Goal: Task Accomplishment & Management: Complete application form

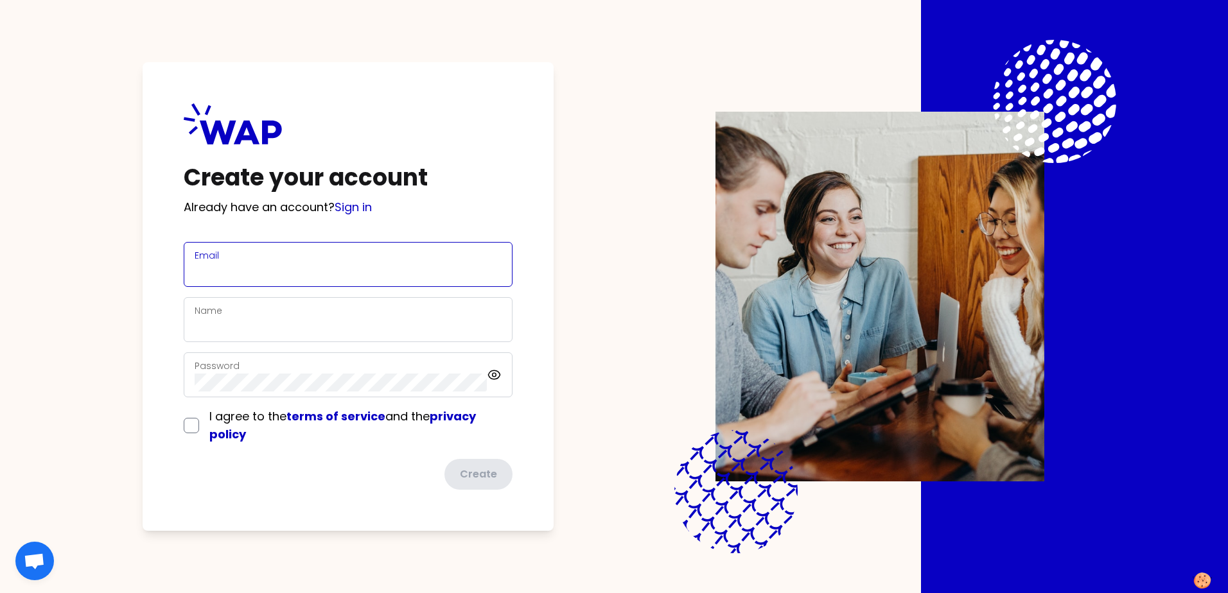
click at [263, 264] on input "Email" at bounding box center [348, 272] width 307 height 18
type input "[EMAIL_ADDRESS][PERSON_NAME][DOMAIN_NAME]"
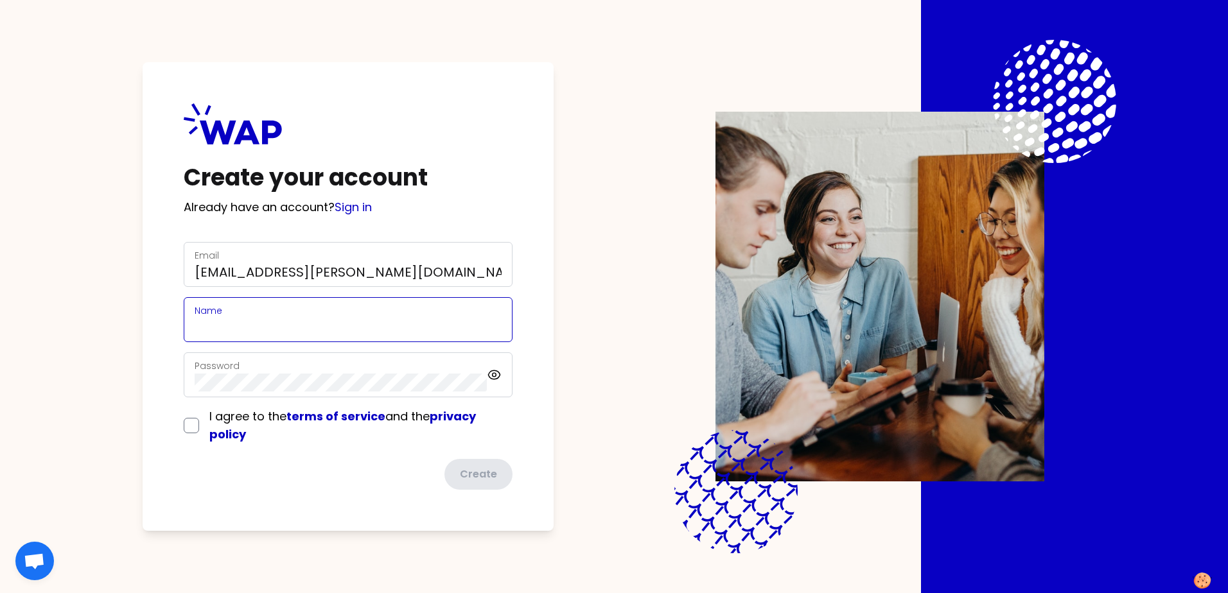
type input "L'[PERSON_NAME]"
click at [239, 369] on div "Password" at bounding box center [341, 374] width 292 height 33
click at [189, 426] on input "checkbox" at bounding box center [191, 425] width 15 height 15
checkbox input "true"
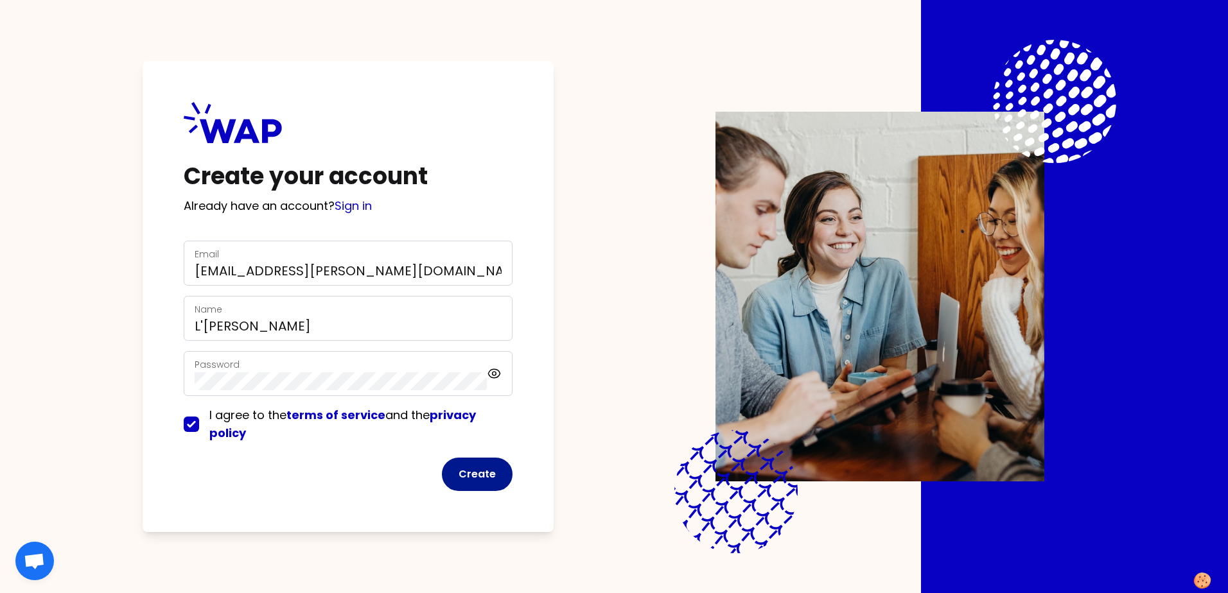
click at [460, 475] on button "Create" at bounding box center [477, 474] width 71 height 33
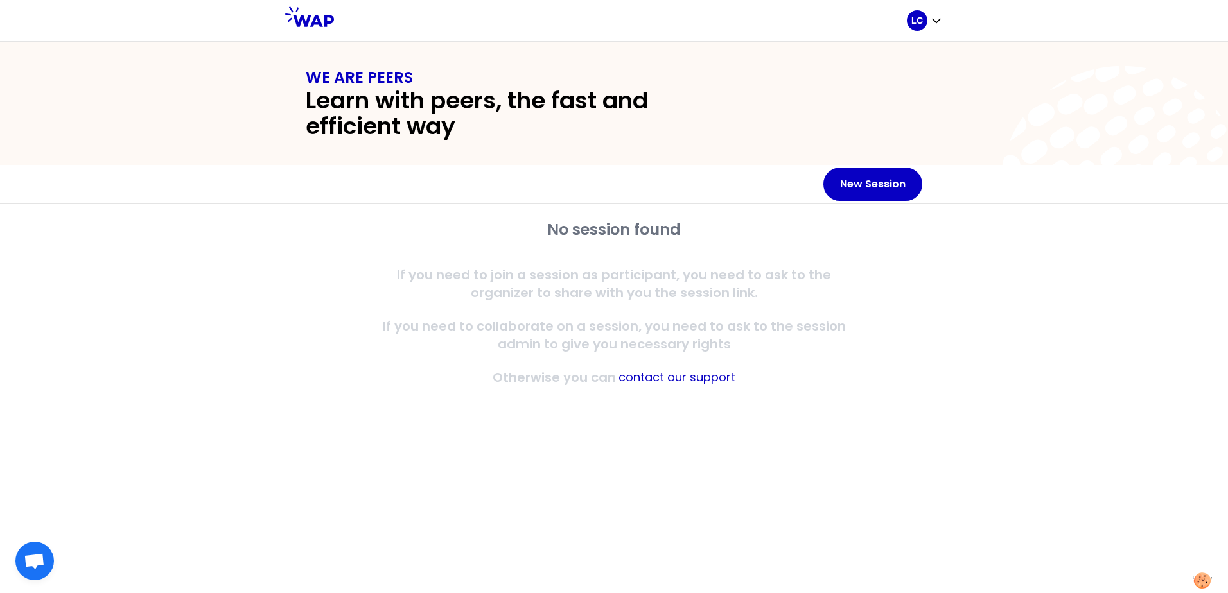
click at [589, 294] on p "If you need to join a session as participant, you need to ask to the organizer …" at bounding box center [613, 284] width 493 height 36
